Goal: Register for event/course

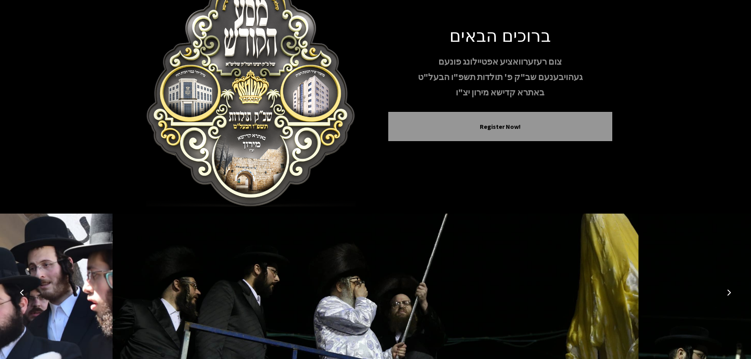
scroll to position [81, 0]
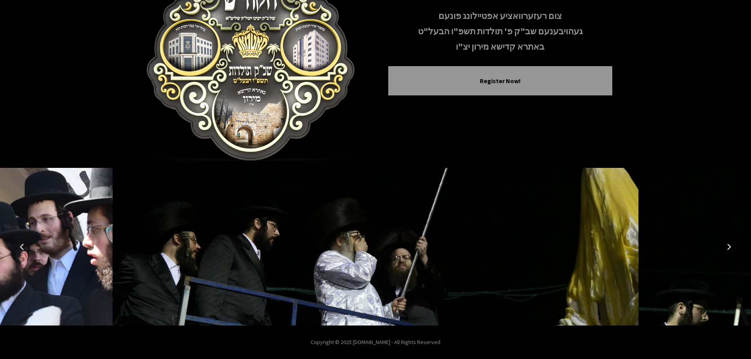
click at [730, 247] on icon "Next image" at bounding box center [729, 247] width 6 height 6
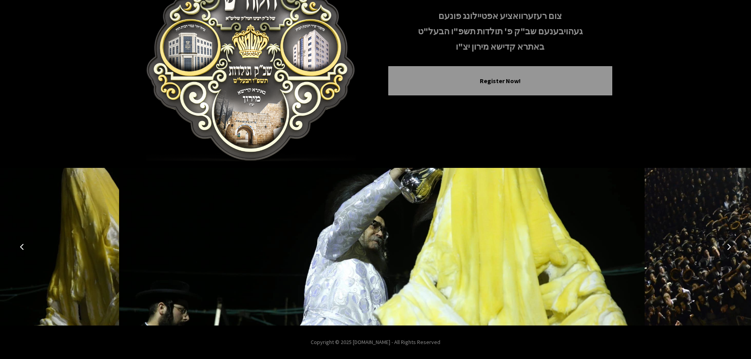
click at [730, 247] on icon "Next image" at bounding box center [729, 247] width 6 height 6
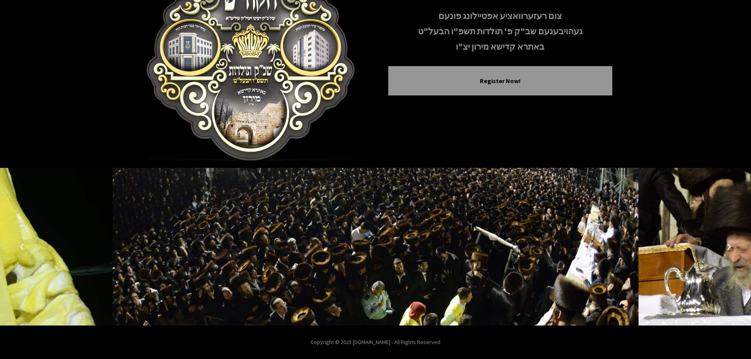
click at [730, 247] on icon "Next image" at bounding box center [729, 247] width 6 height 6
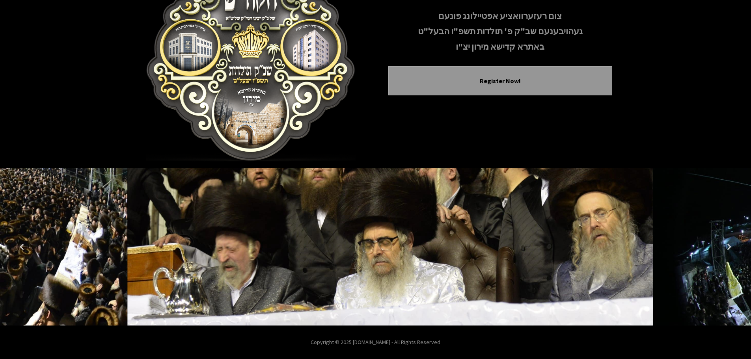
click at [730, 247] on icon "Next image" at bounding box center [729, 247] width 6 height 6
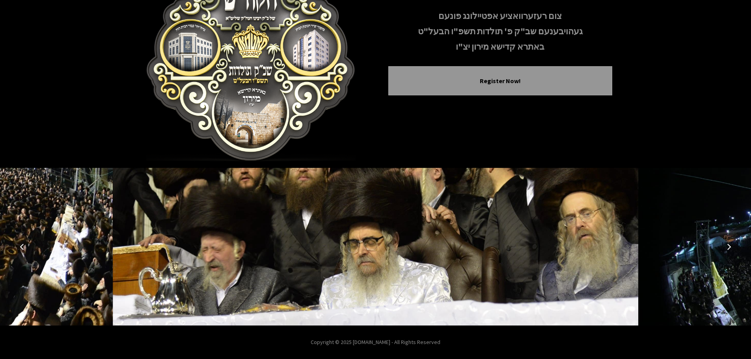
click at [729, 246] on icon "Next image" at bounding box center [729, 247] width 6 height 6
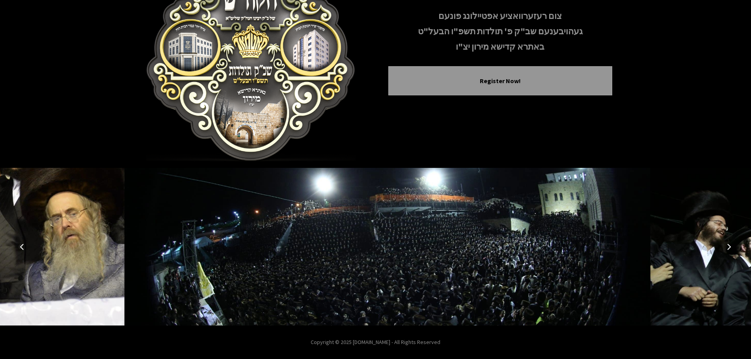
click at [729, 246] on icon "Next image" at bounding box center [729, 247] width 6 height 6
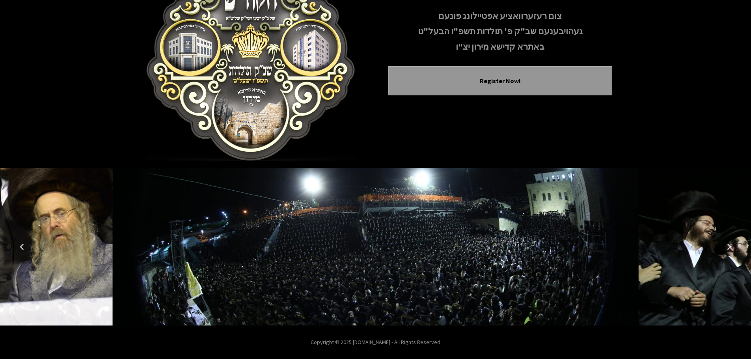
click at [729, 246] on icon "Next image" at bounding box center [729, 247] width 6 height 6
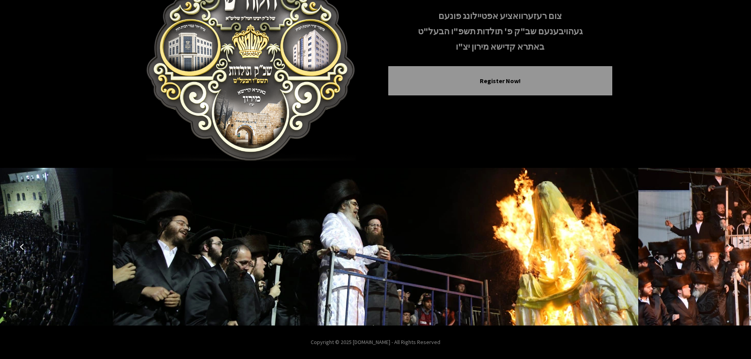
click at [729, 246] on icon "Next image" at bounding box center [729, 247] width 6 height 6
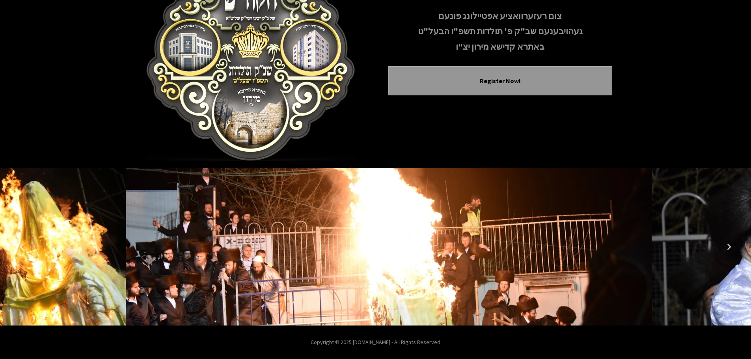
click at [729, 246] on icon "Next image" at bounding box center [729, 247] width 6 height 6
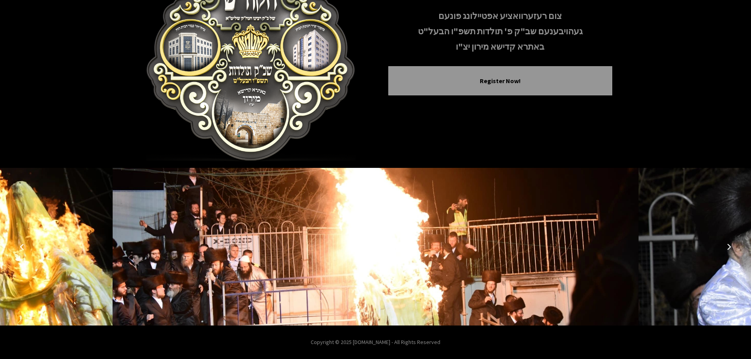
click at [729, 246] on icon "Next image" at bounding box center [729, 247] width 6 height 6
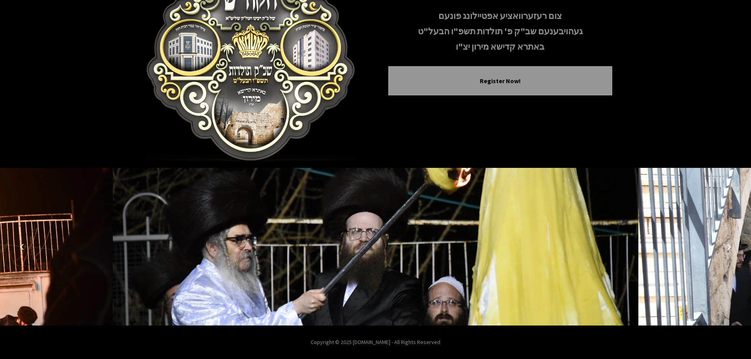
click at [729, 246] on icon "Next image" at bounding box center [729, 247] width 6 height 6
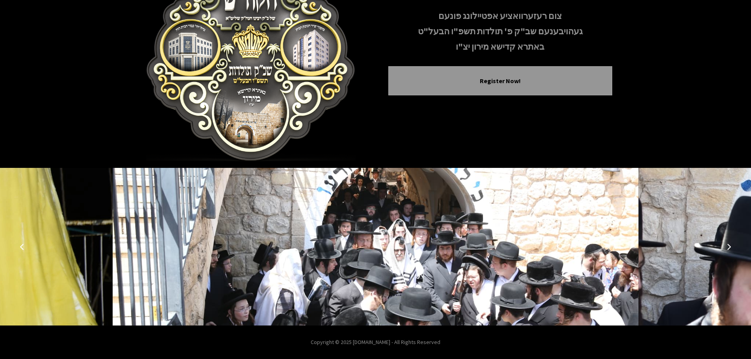
click at [729, 246] on icon "Next image" at bounding box center [729, 247] width 6 height 6
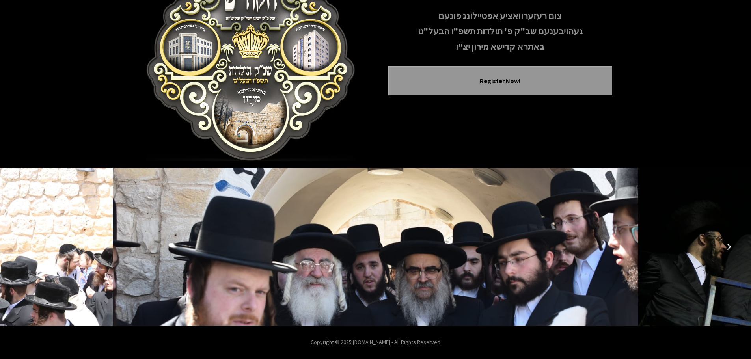
click at [729, 246] on icon "Next image" at bounding box center [729, 247] width 6 height 6
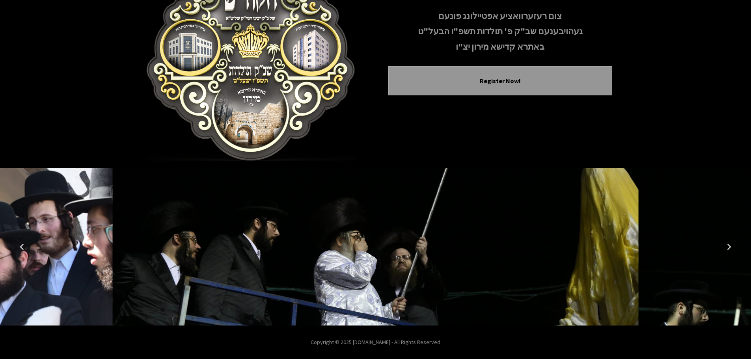
click at [729, 246] on icon "Next image" at bounding box center [729, 247] width 6 height 6
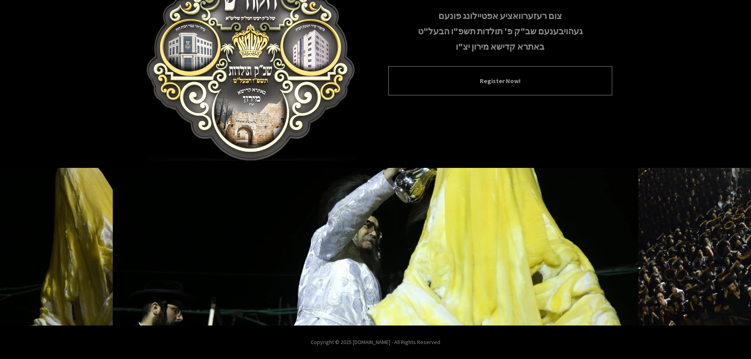
click at [508, 76] on button "Register Now!" at bounding box center [500, 80] width 204 height 9
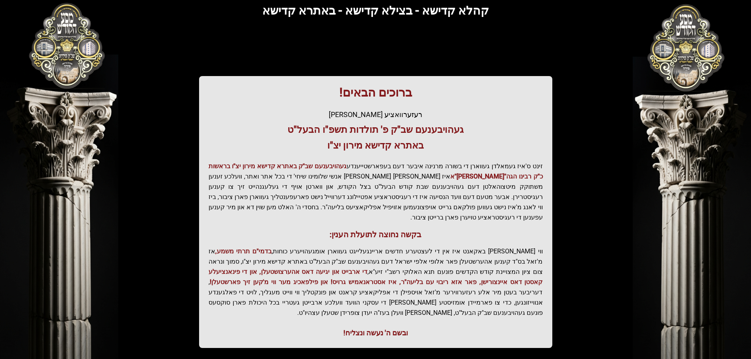
scroll to position [97, 0]
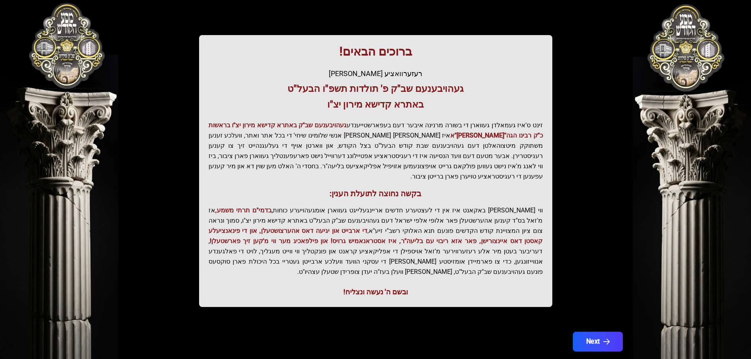
click at [589, 332] on button "Next" at bounding box center [597, 342] width 50 height 20
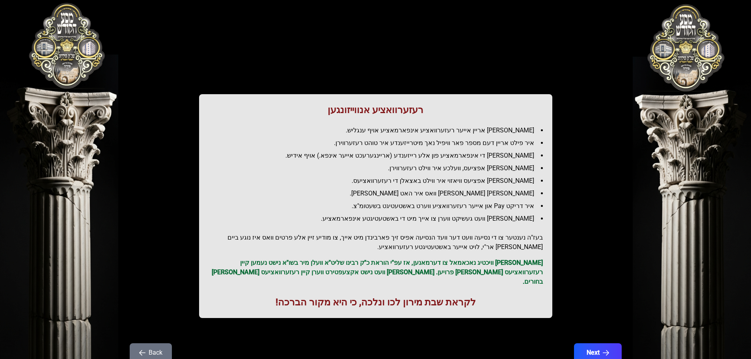
scroll to position [0, 0]
click at [603, 350] on icon "button" at bounding box center [606, 353] width 7 height 7
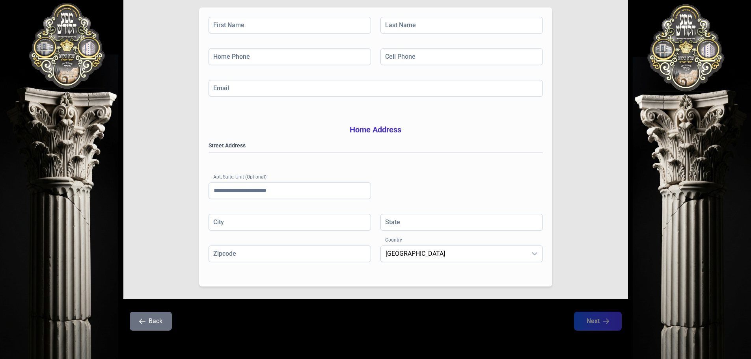
scroll to position [129, 0]
